Goal: Book appointment/travel/reservation

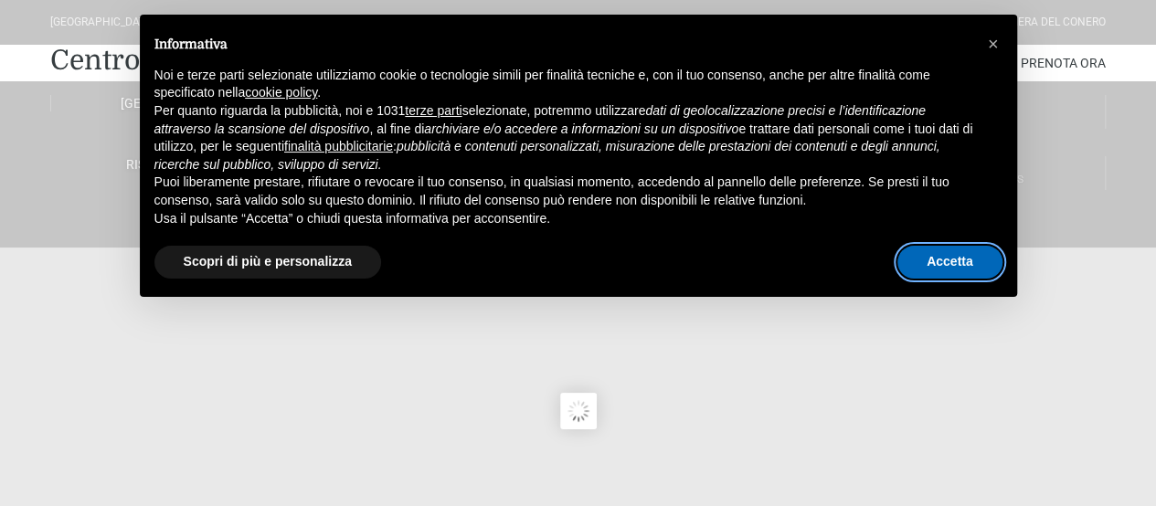
click at [961, 264] on button "Accetta" at bounding box center [950, 262] width 105 height 33
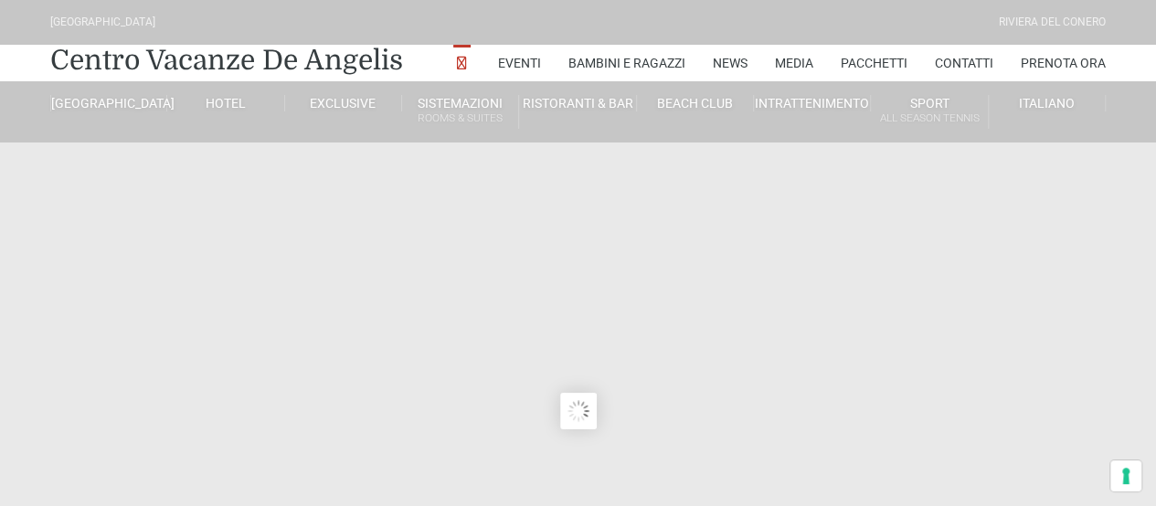
type input "23/08/2025"
type input "24/08/2025"
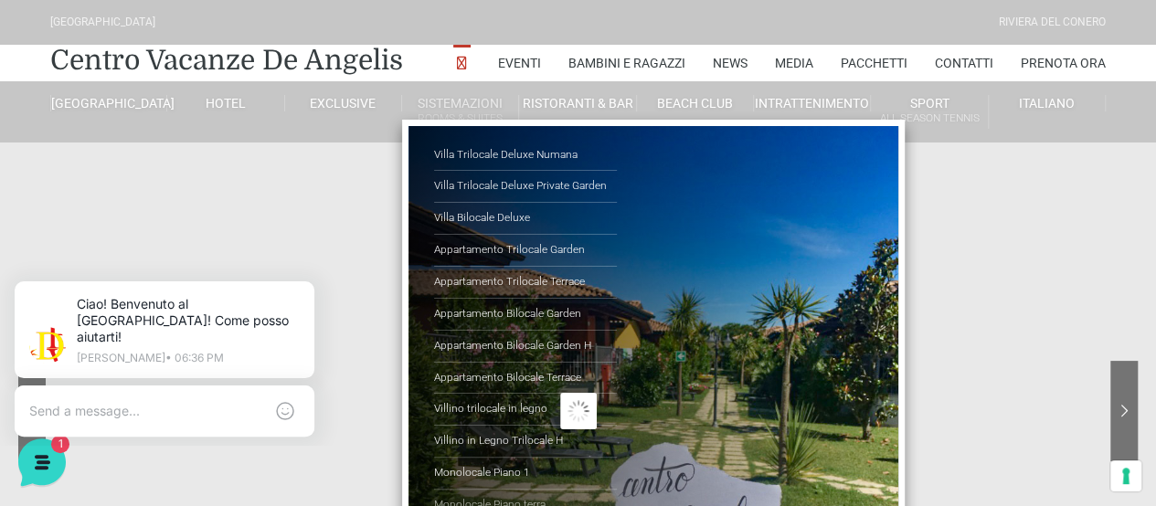
click at [514, 498] on link "Monolocale Piano terra" at bounding box center [525, 505] width 183 height 31
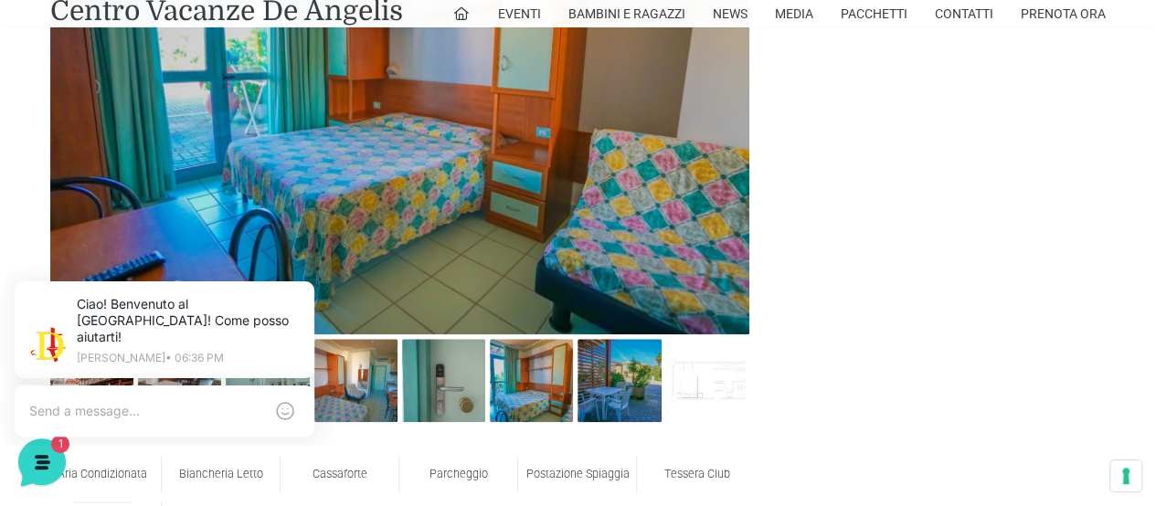
scroll to position [914, 0]
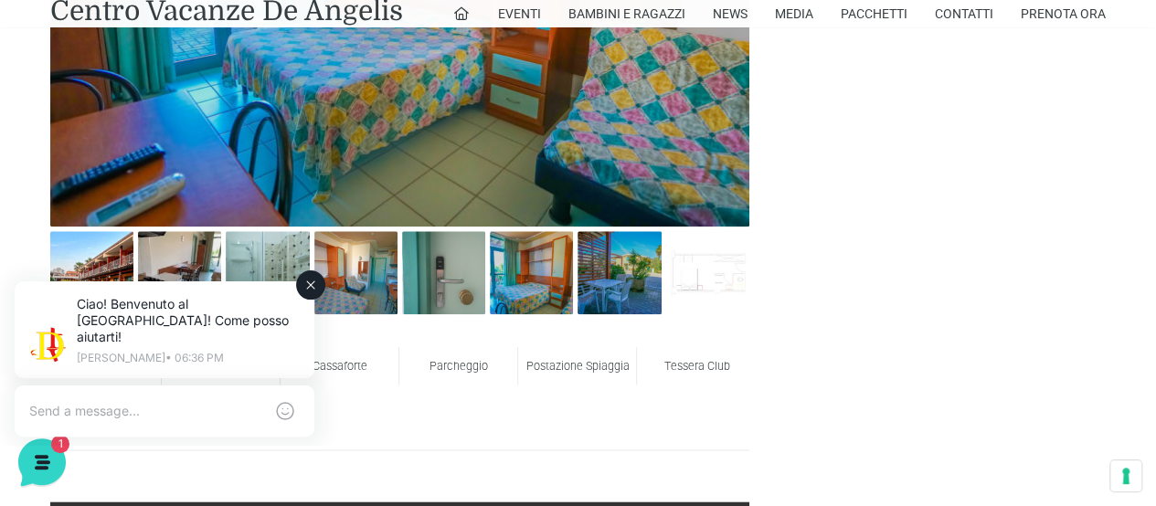
click at [82, 266] on div "Ciao! Benvenuto al Centro Vacanze Resort! Come posso aiutarti! Jerry • 06:36 PM" at bounding box center [164, 332] width 351 height 144
click at [305, 288] on icon at bounding box center [310, 285] width 15 height 15
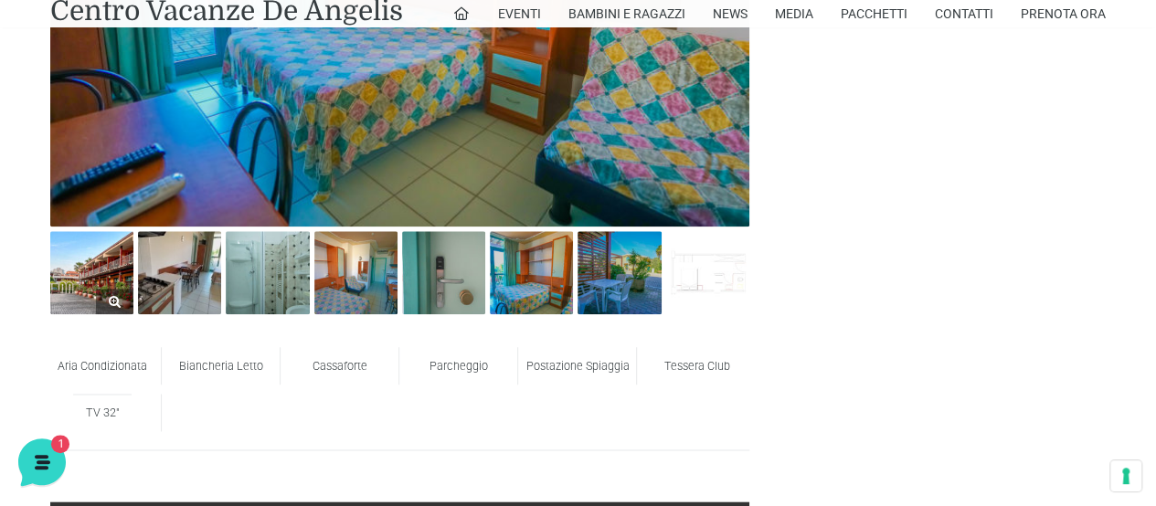
click at [69, 282] on img at bounding box center [91, 272] width 83 height 83
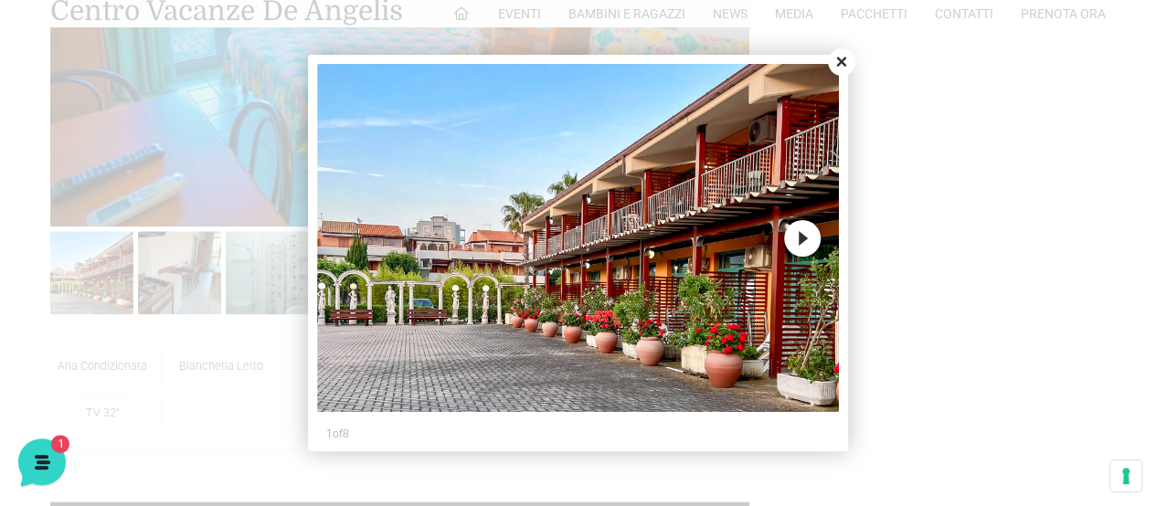
click at [835, 68] on button "Close" at bounding box center [841, 61] width 27 height 27
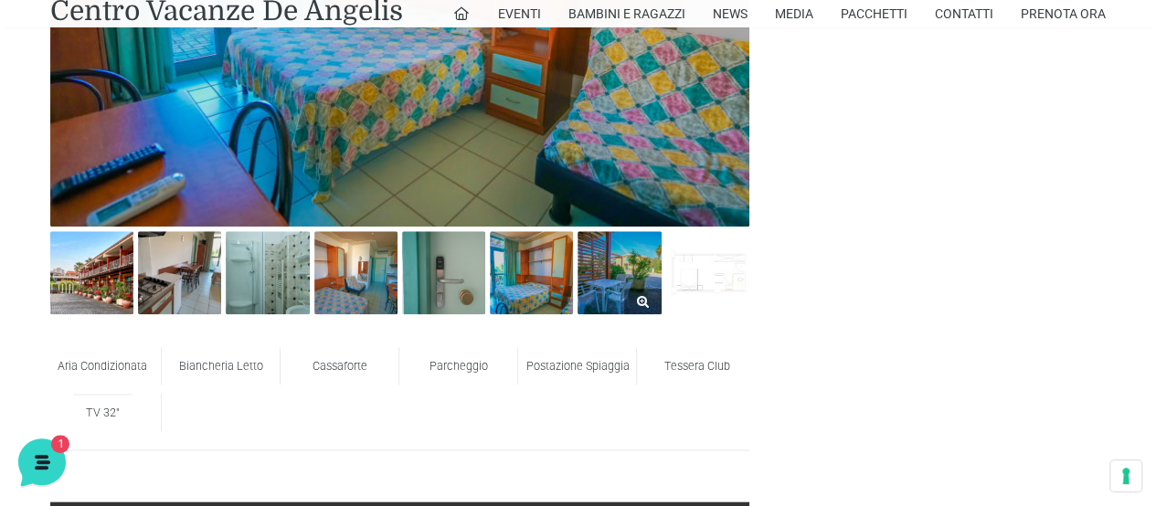
click at [608, 266] on img at bounding box center [619, 272] width 83 height 83
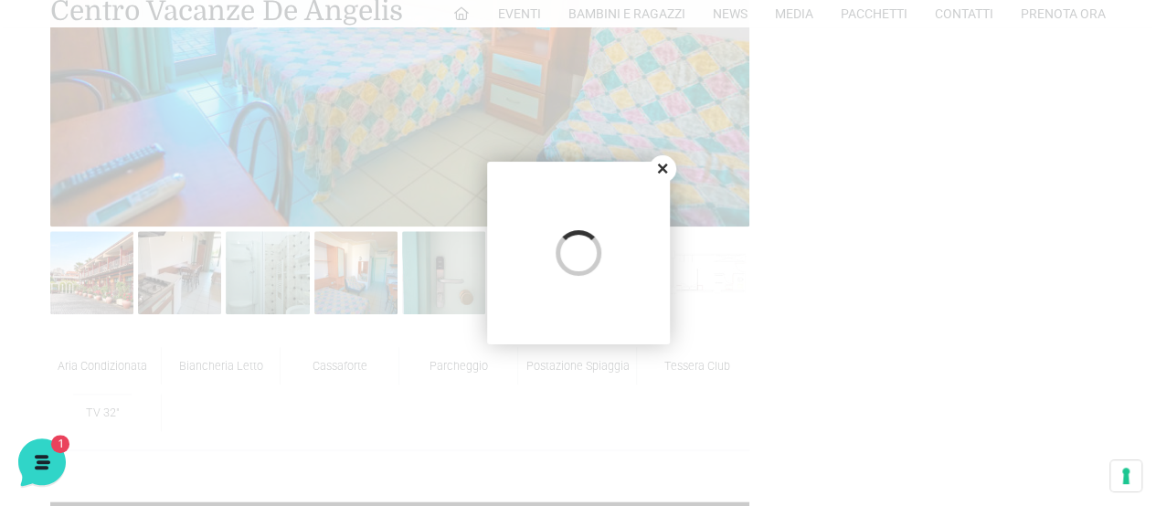
click at [664, 167] on button "Close" at bounding box center [662, 168] width 27 height 27
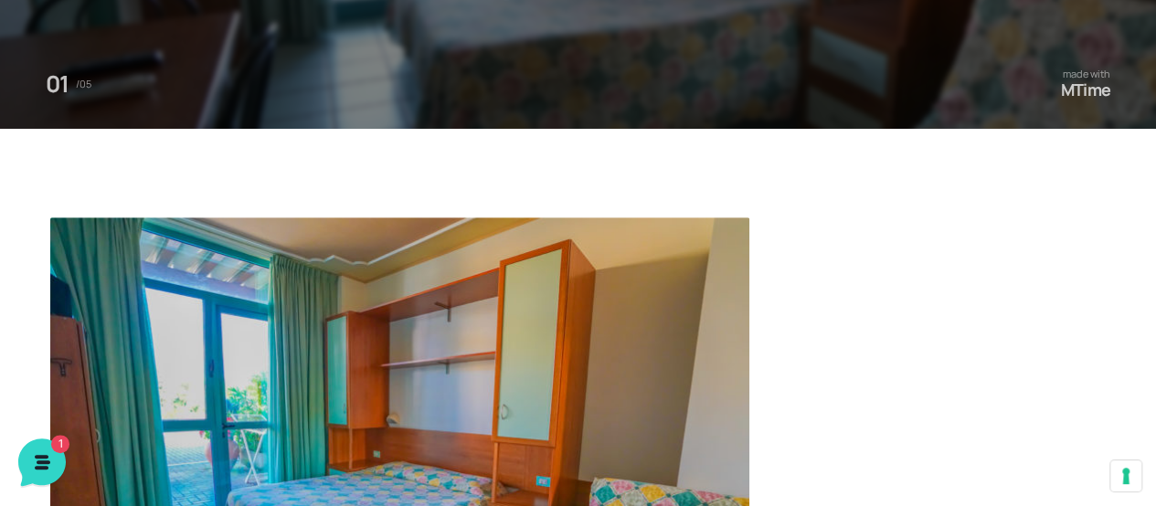
scroll to position [91, 0]
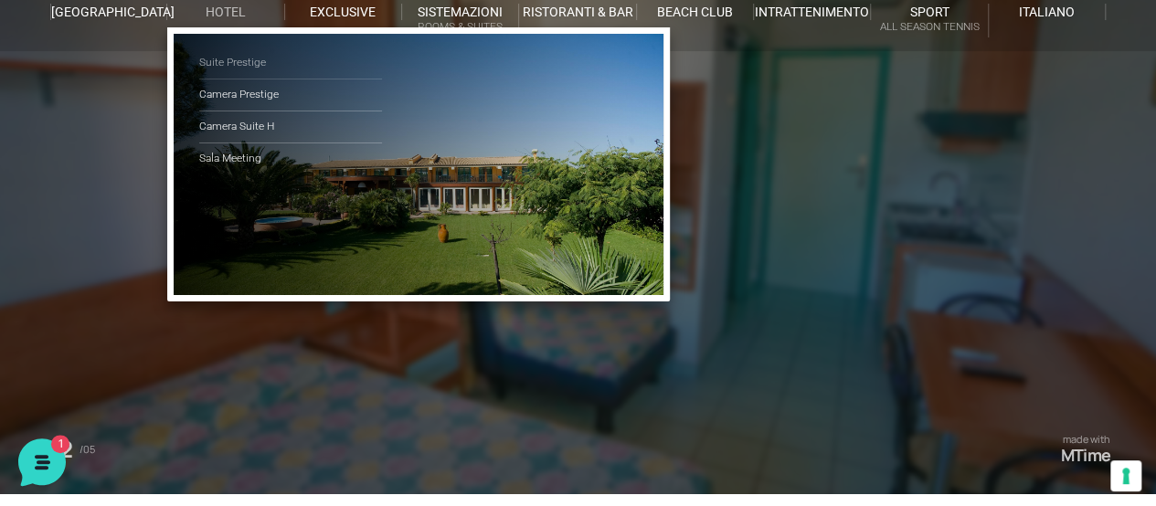
click at [238, 67] on link "Suite Prestige" at bounding box center [290, 64] width 183 height 32
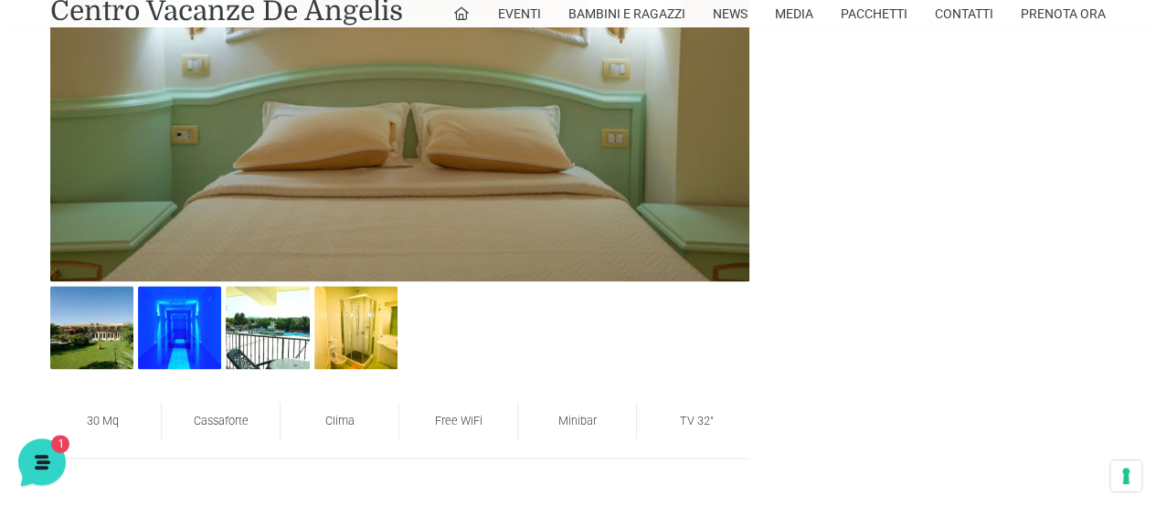
scroll to position [1005, 0]
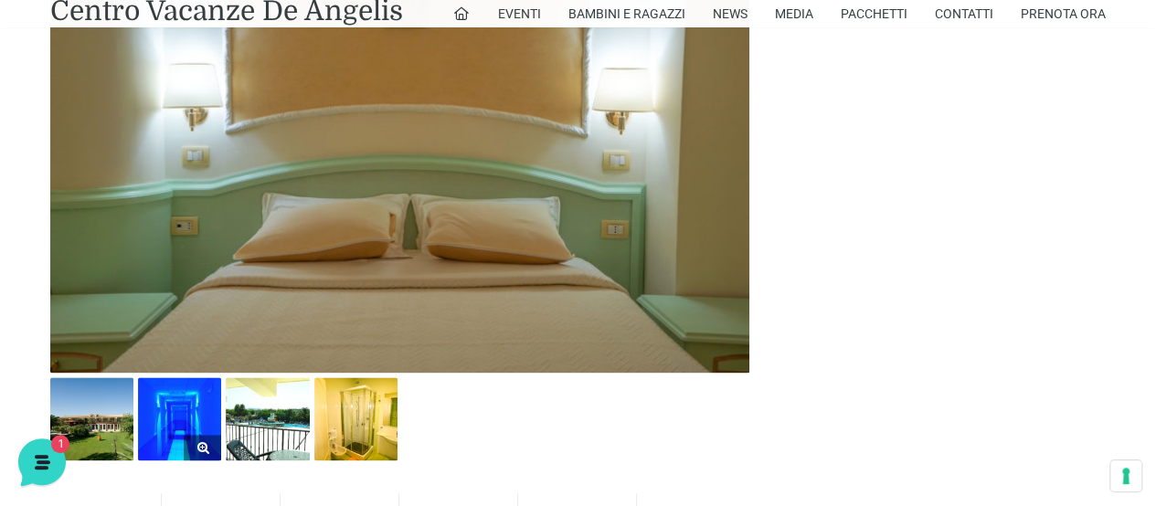
click at [168, 429] on img at bounding box center [179, 418] width 83 height 83
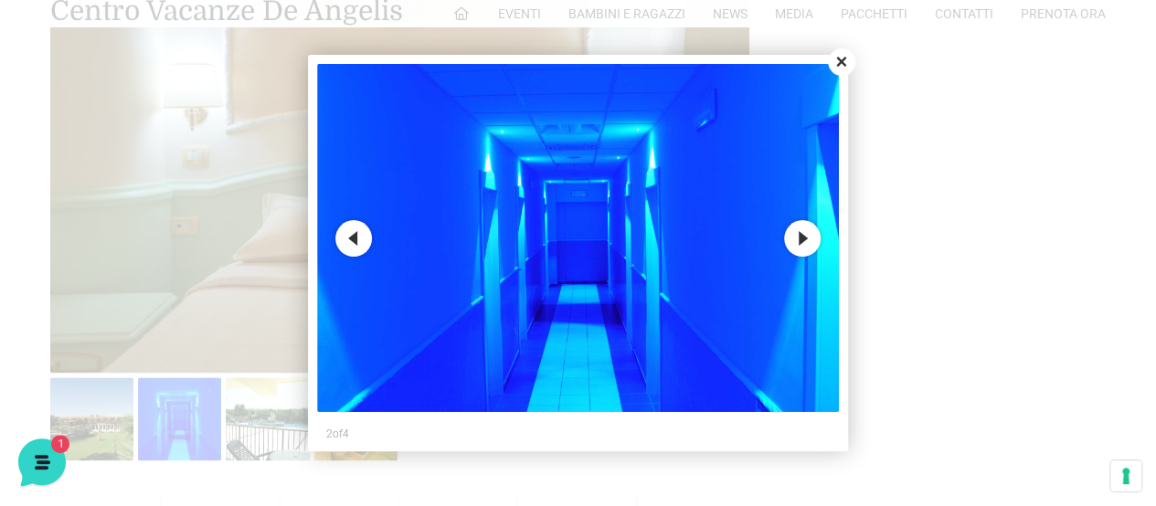
click at [796, 246] on button "Next" at bounding box center [802, 238] width 37 height 37
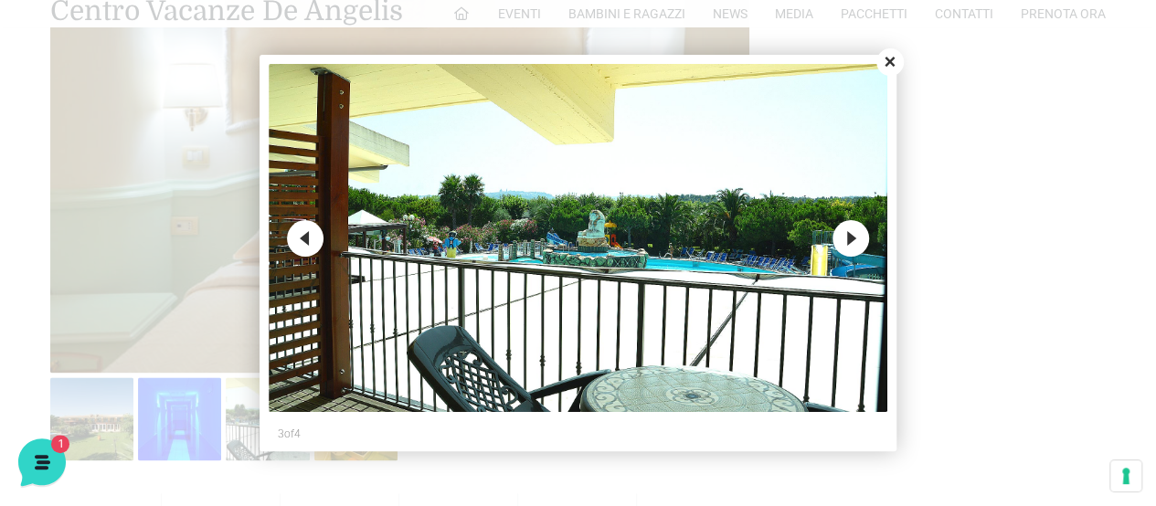
click at [852, 243] on button "Next" at bounding box center [851, 238] width 37 height 37
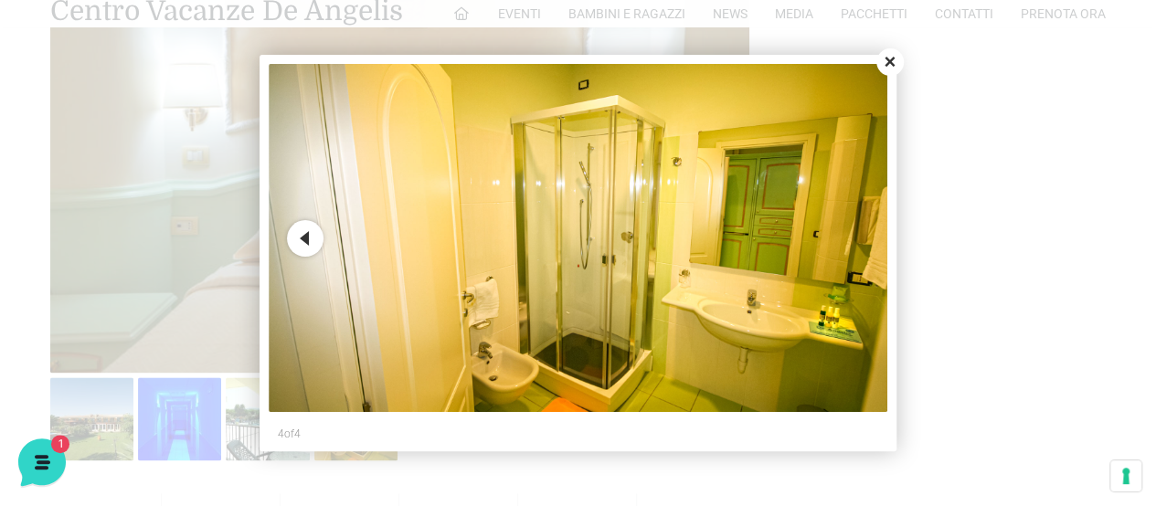
click at [891, 58] on button "Close" at bounding box center [889, 61] width 27 height 27
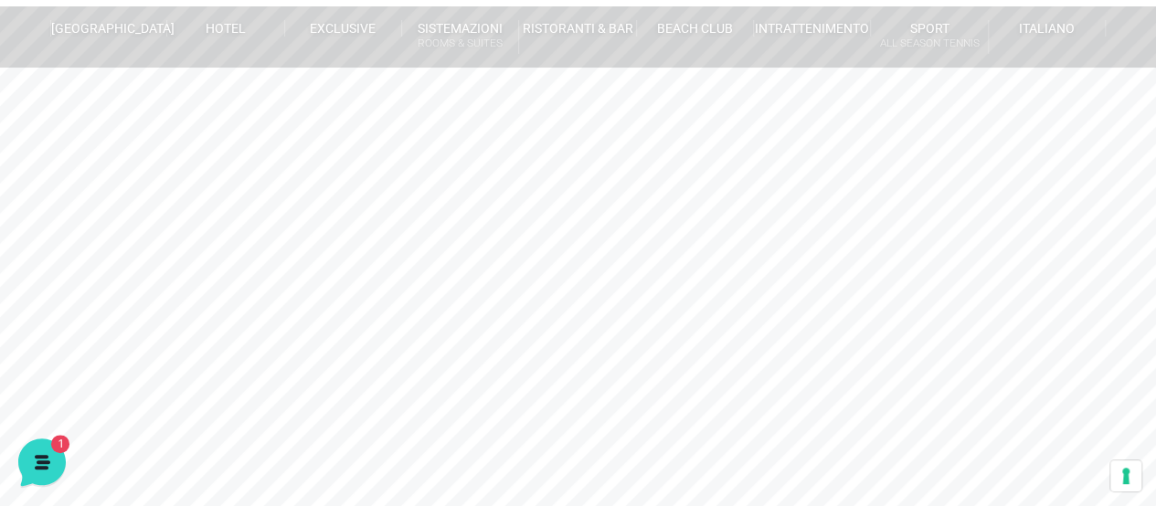
scroll to position [0, 0]
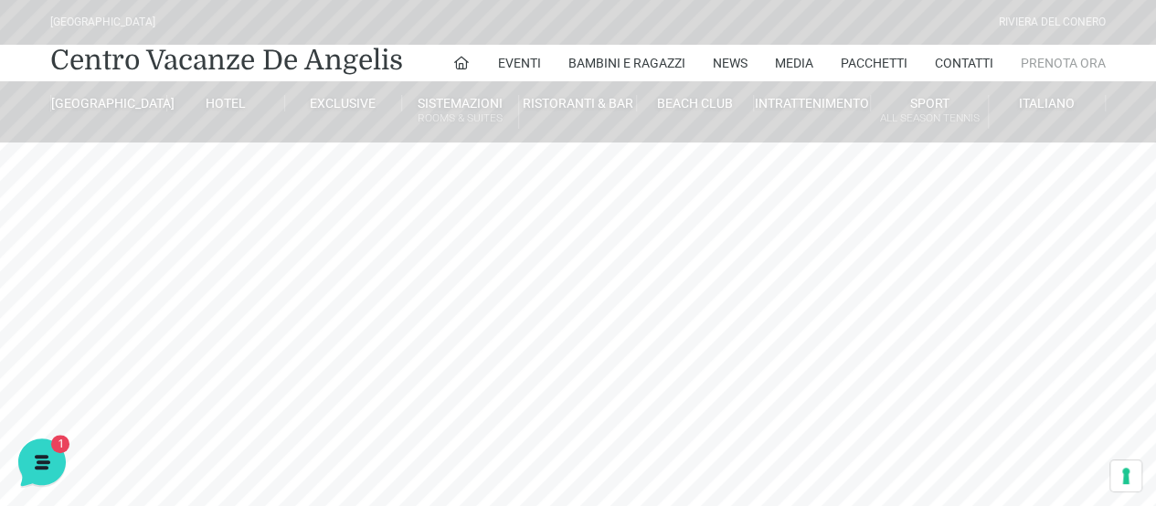
click at [1048, 63] on link "Prenota Ora" at bounding box center [1063, 63] width 85 height 37
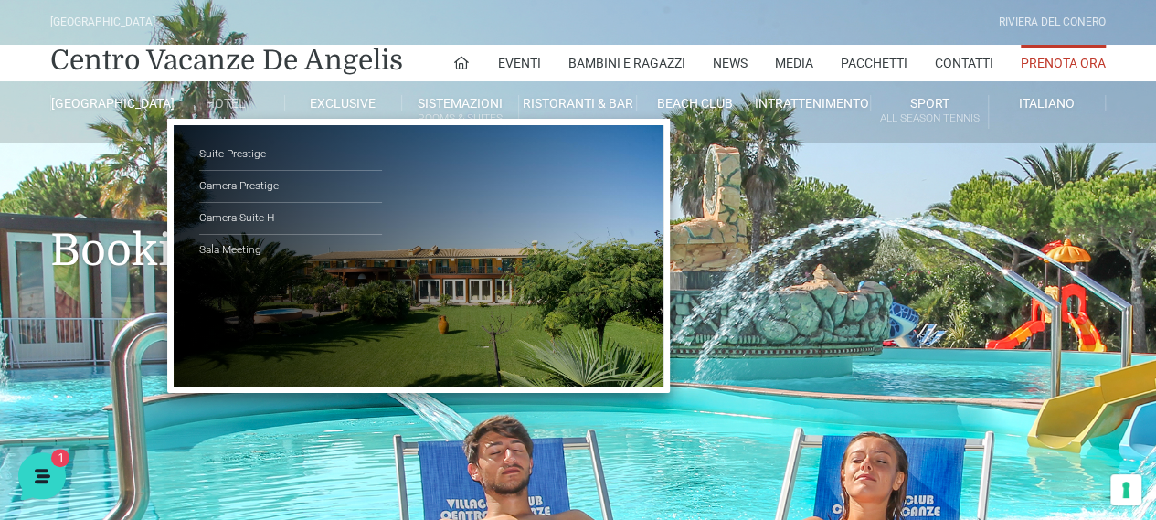
click at [219, 100] on link "Hotel" at bounding box center [225, 103] width 117 height 16
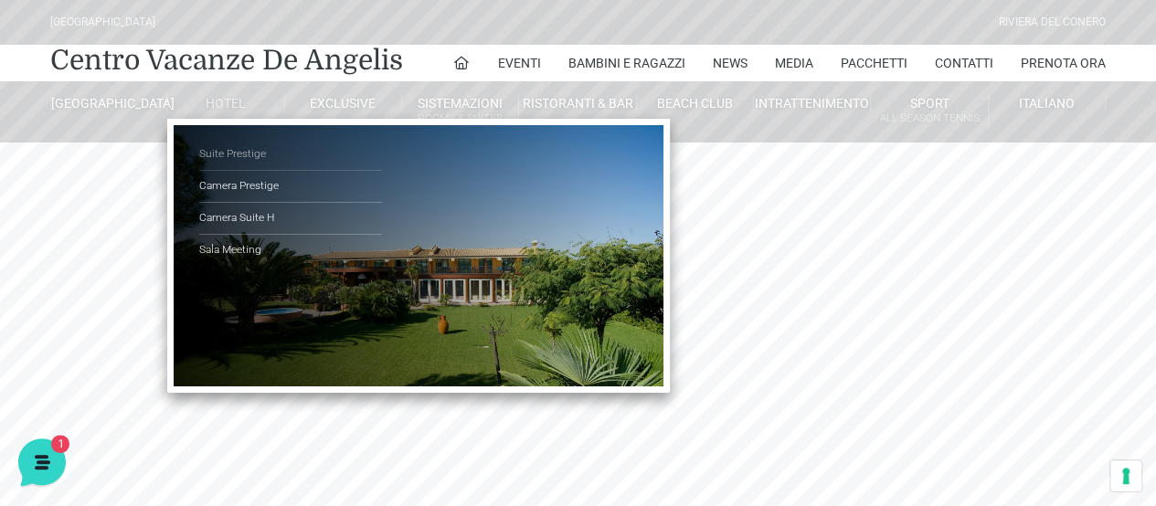
click at [241, 155] on link "Suite Prestige" at bounding box center [290, 155] width 183 height 32
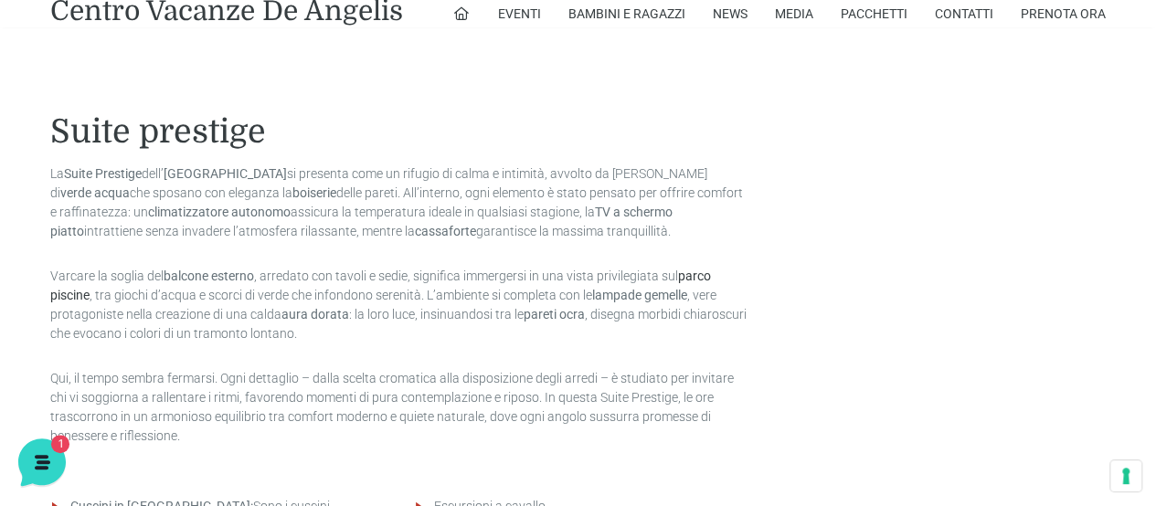
scroll to position [1390, 0]
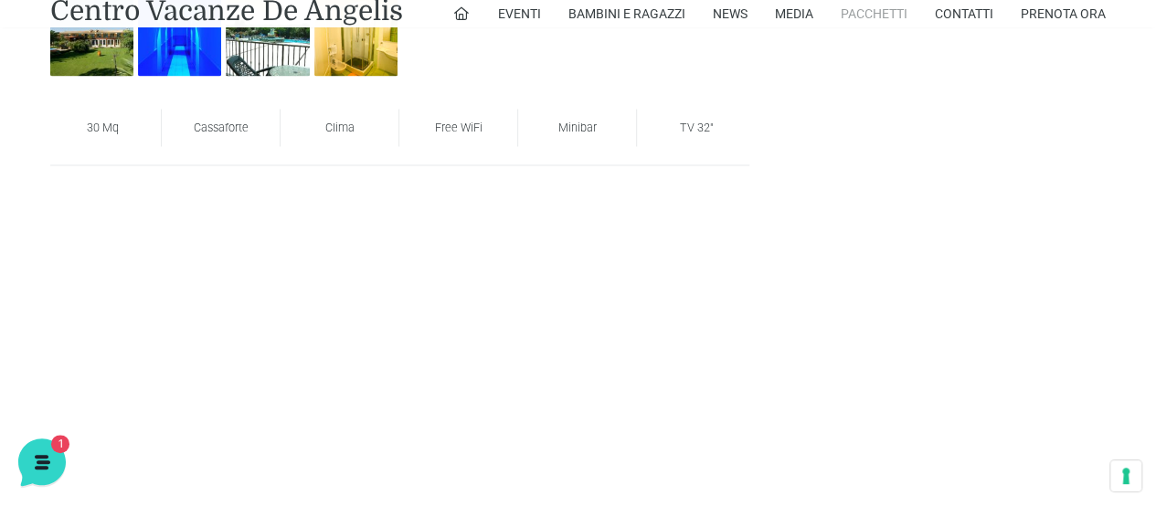
click at [853, 17] on link "Pacchetti" at bounding box center [874, 13] width 67 height 27
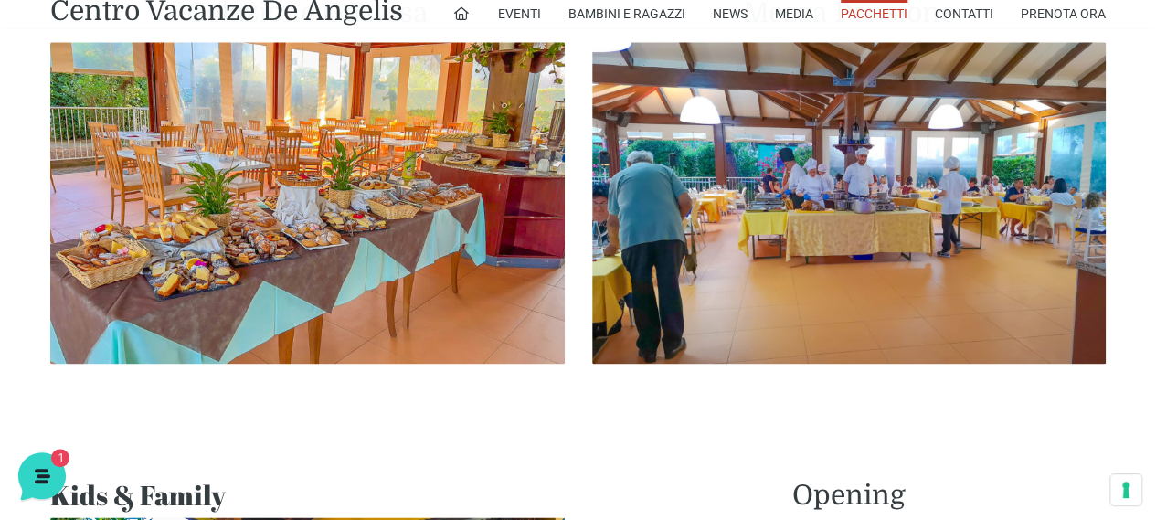
scroll to position [1097, 0]
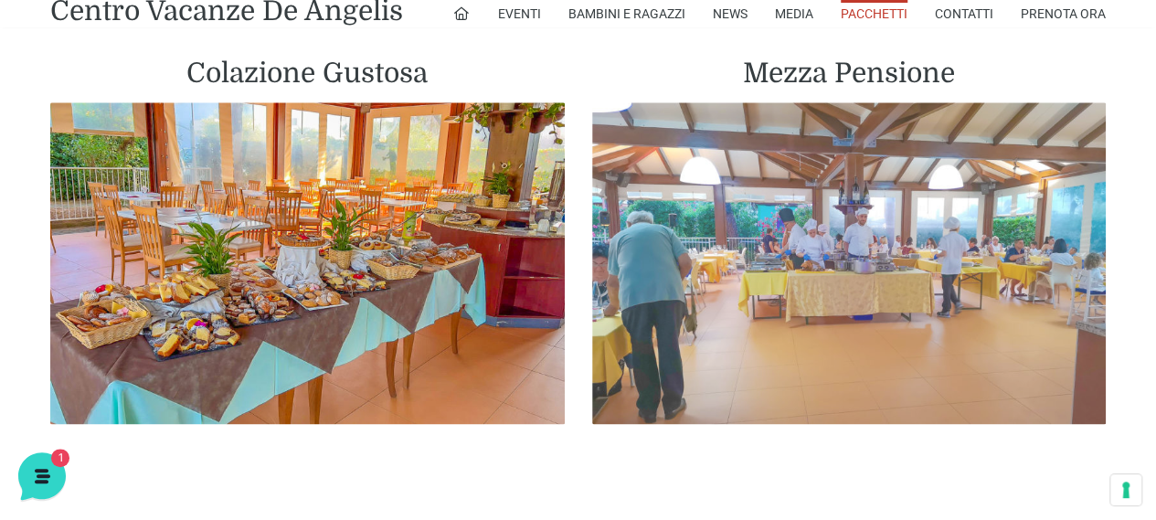
click at [804, 304] on img at bounding box center [849, 263] width 515 height 322
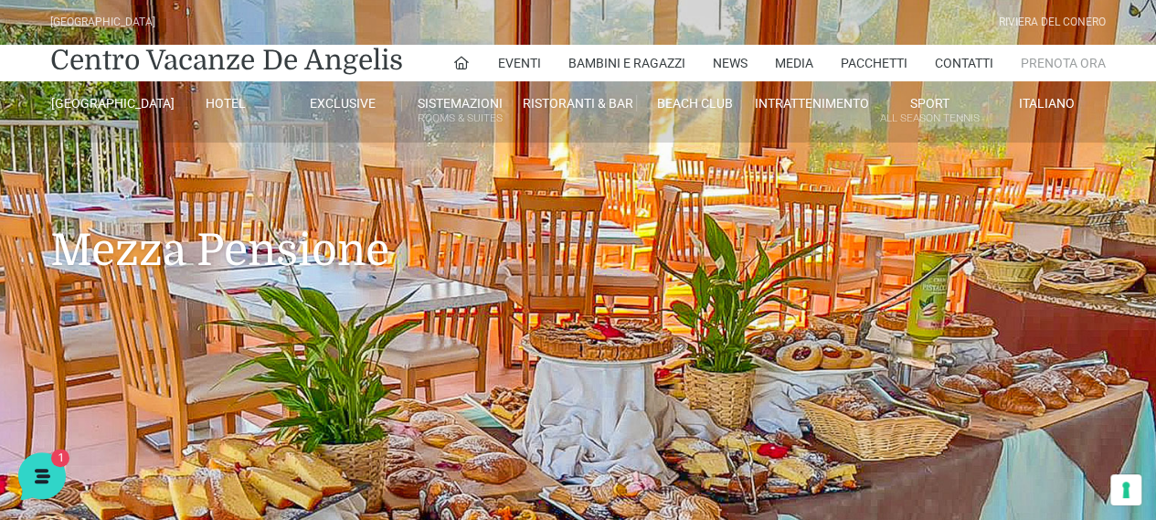
click at [1065, 52] on link "Prenota Ora" at bounding box center [1063, 63] width 85 height 37
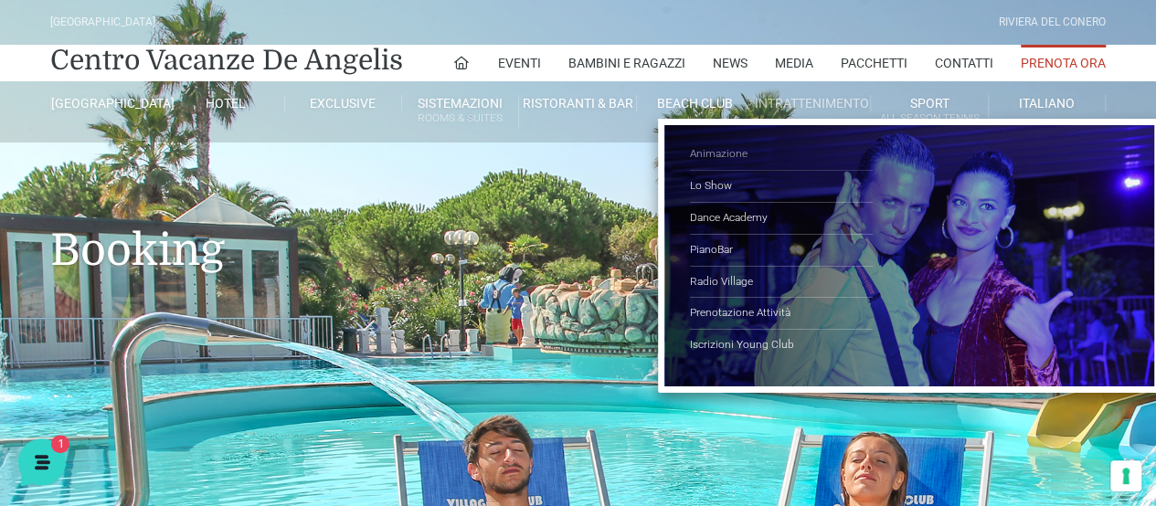
click at [737, 151] on link "Animazione" at bounding box center [781, 155] width 183 height 32
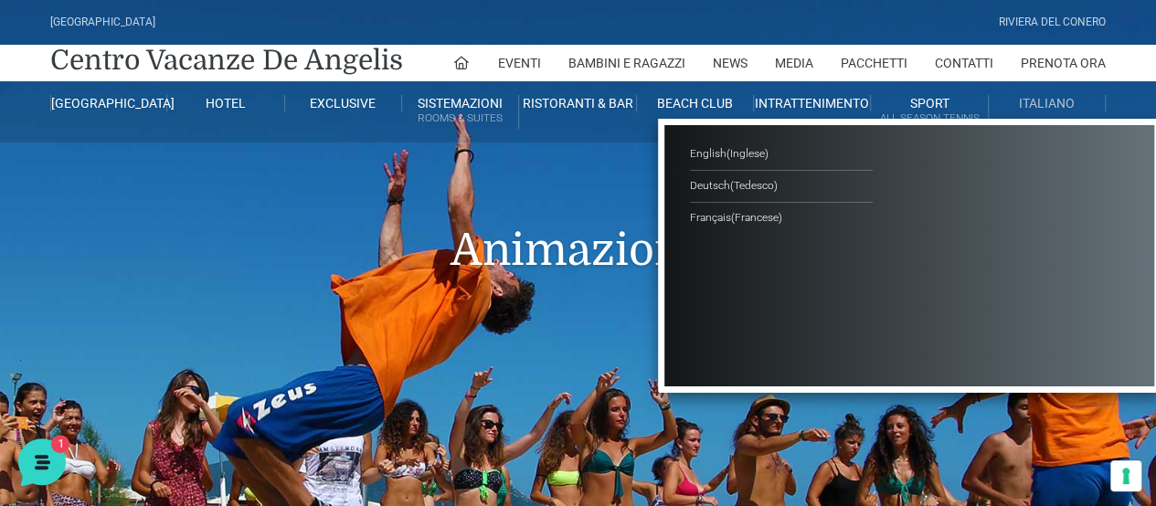
click at [1046, 105] on span "Italiano" at bounding box center [1047, 103] width 56 height 15
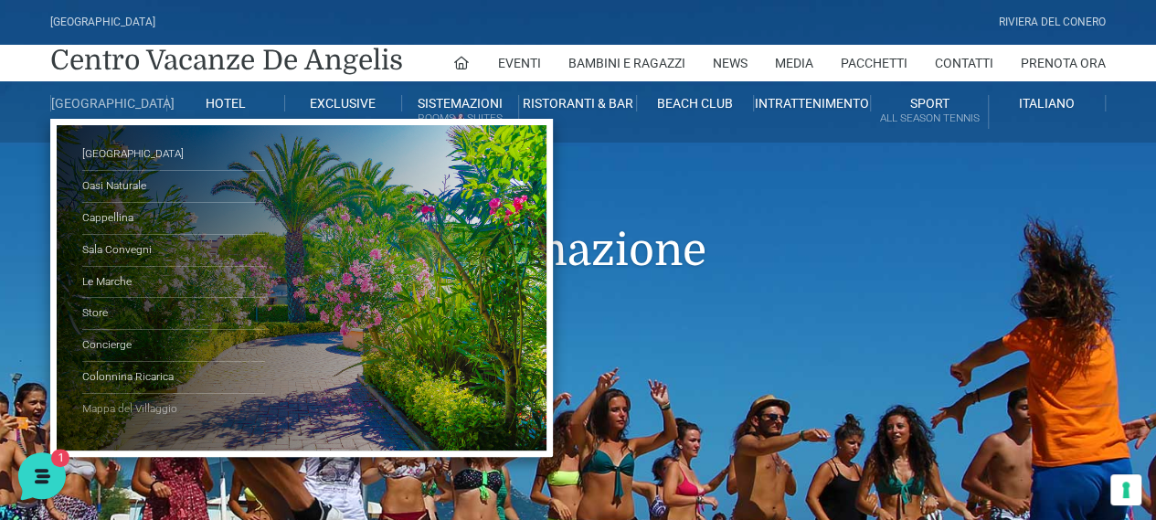
click at [137, 419] on link "Mappa del Villaggio" at bounding box center [173, 409] width 183 height 31
